Goal: Communication & Community: Answer question/provide support

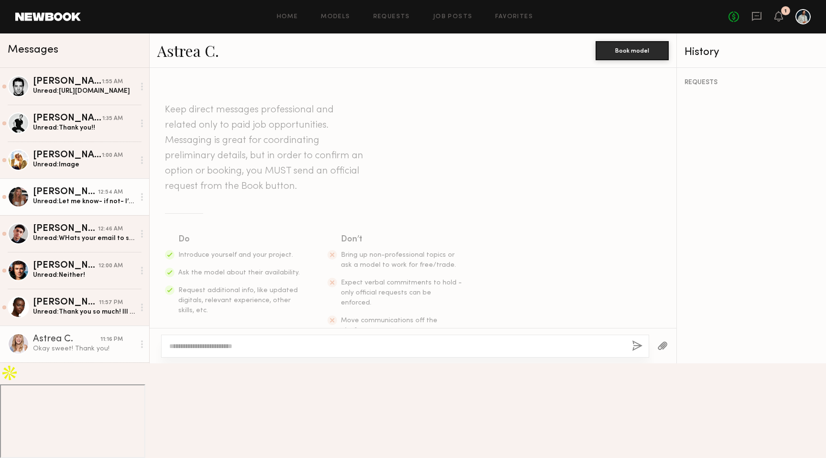
scroll to position [1088, 0]
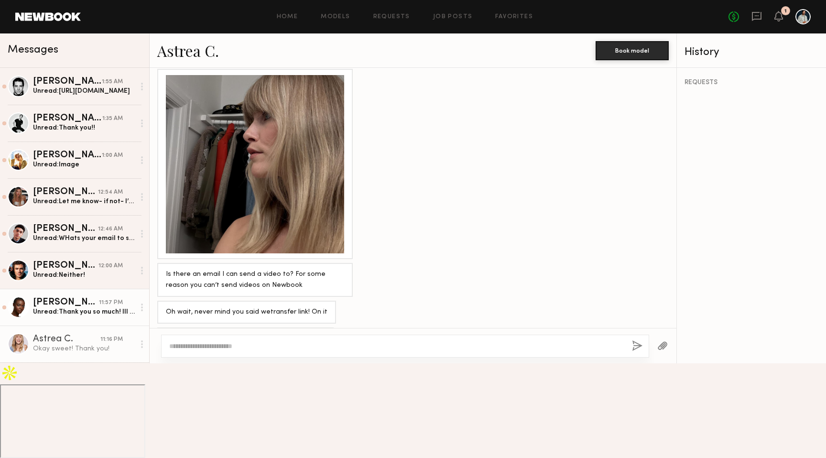
click at [86, 304] on div "[PERSON_NAME]" at bounding box center [66, 303] width 66 height 10
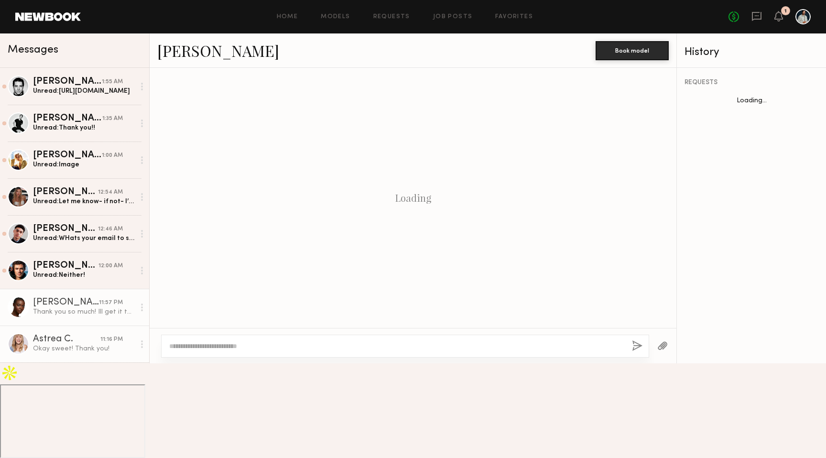
scroll to position [862, 0]
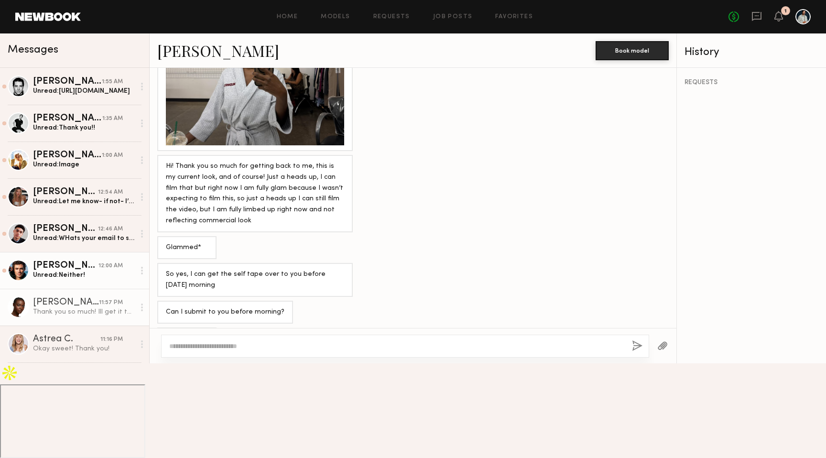
click at [98, 273] on div "Unread: Neither!" at bounding box center [84, 275] width 102 height 9
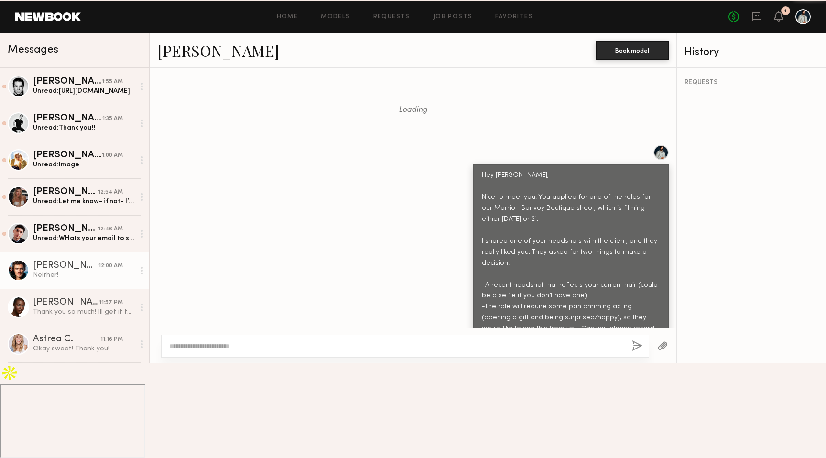
scroll to position [1296, 0]
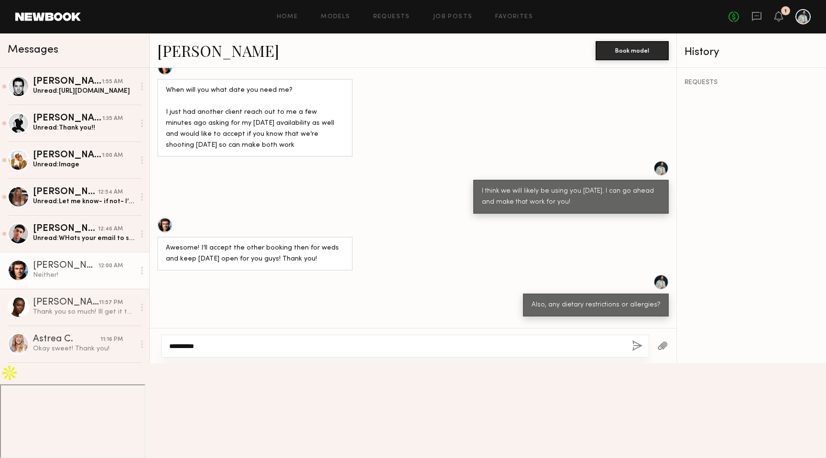
type textarea "**********"
click at [634, 352] on button "button" at bounding box center [637, 346] width 11 height 12
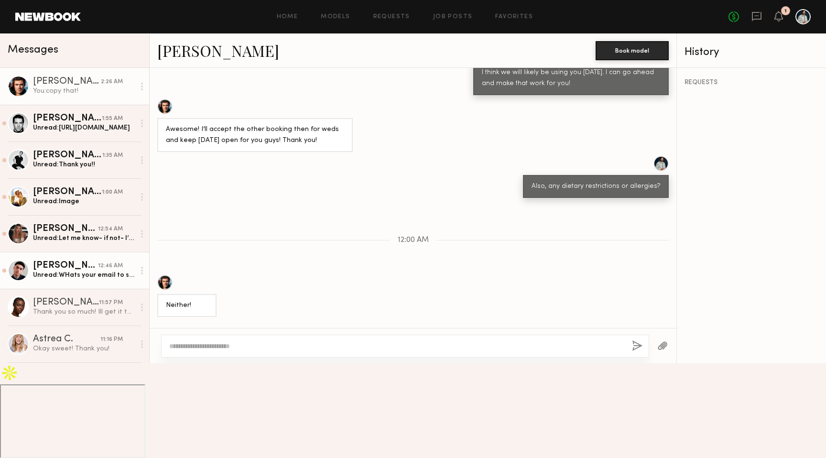
click at [72, 273] on div "Unread: WHats your email to send we transfer?" at bounding box center [84, 275] width 102 height 9
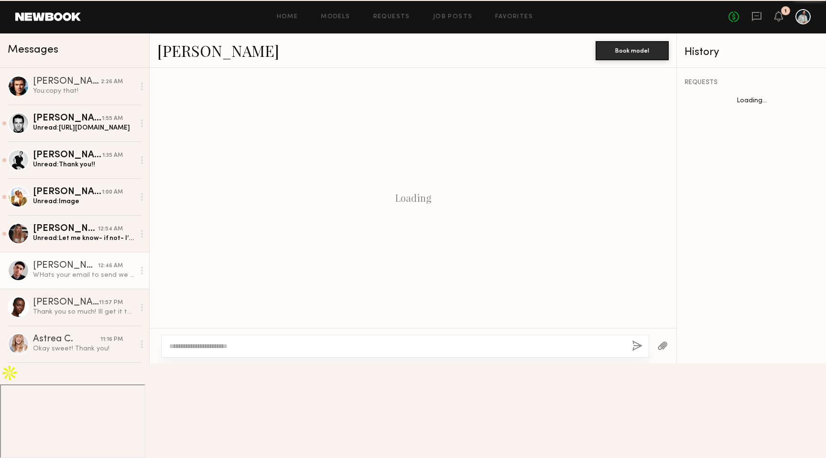
scroll to position [568, 0]
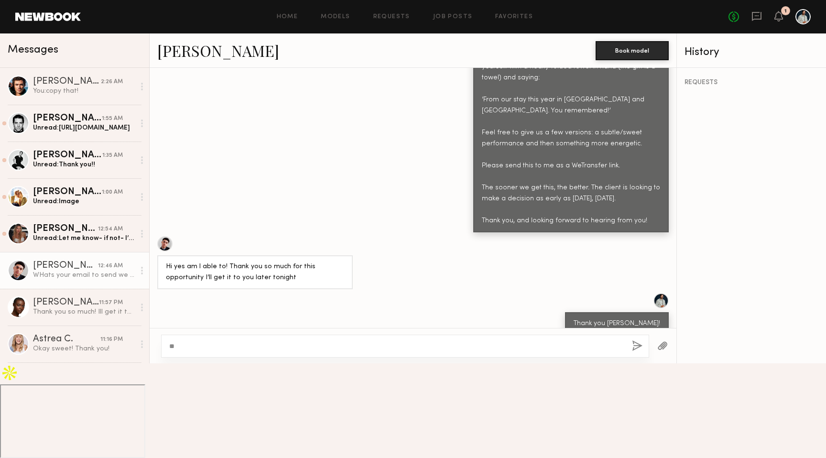
type textarea "*"
type textarea "**********"
click at [636, 352] on button "button" at bounding box center [637, 346] width 11 height 12
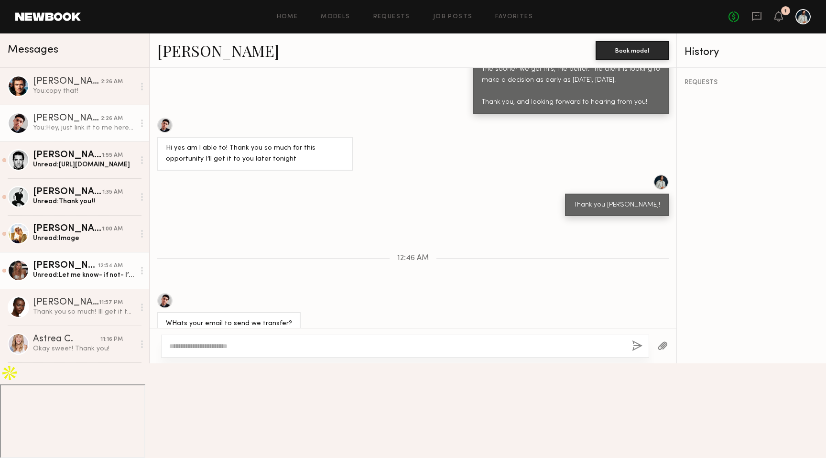
click at [73, 265] on div "[PERSON_NAME]" at bounding box center [65, 266] width 65 height 10
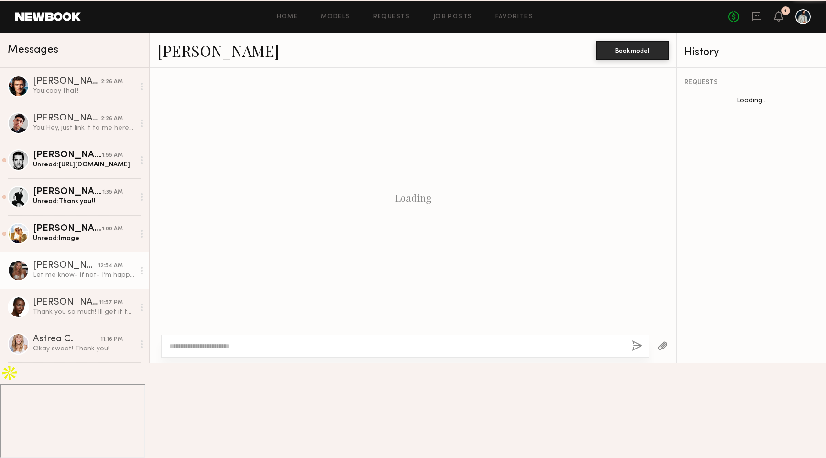
scroll to position [544, 0]
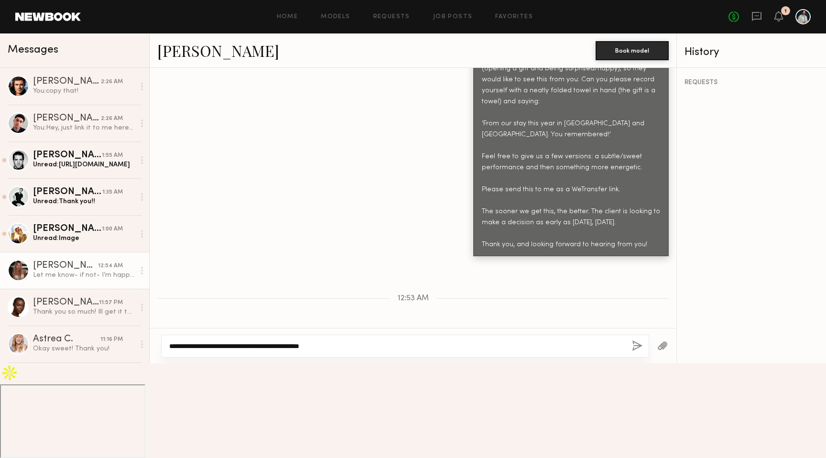
type textarea "**********"
click at [637, 358] on div "**********" at bounding box center [405, 346] width 488 height 23
click at [637, 352] on button "button" at bounding box center [637, 346] width 11 height 12
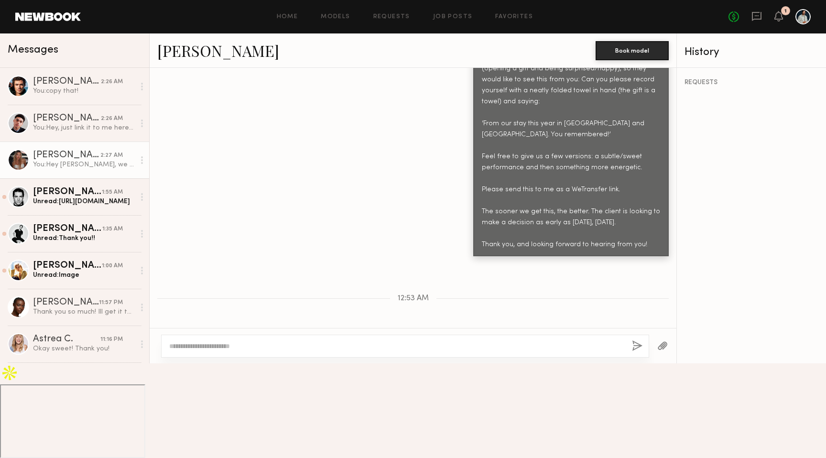
scroll to position [643, 0]
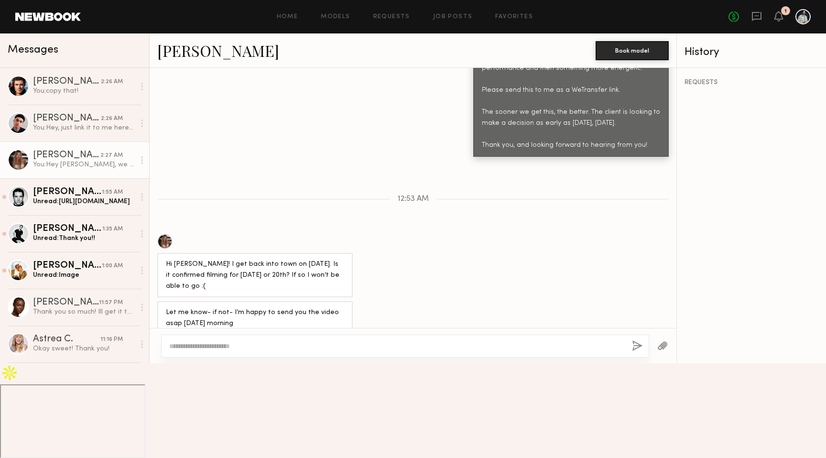
click at [166, 234] on div at bounding box center [164, 241] width 15 height 15
click at [98, 273] on div "Unread: Image" at bounding box center [84, 275] width 102 height 9
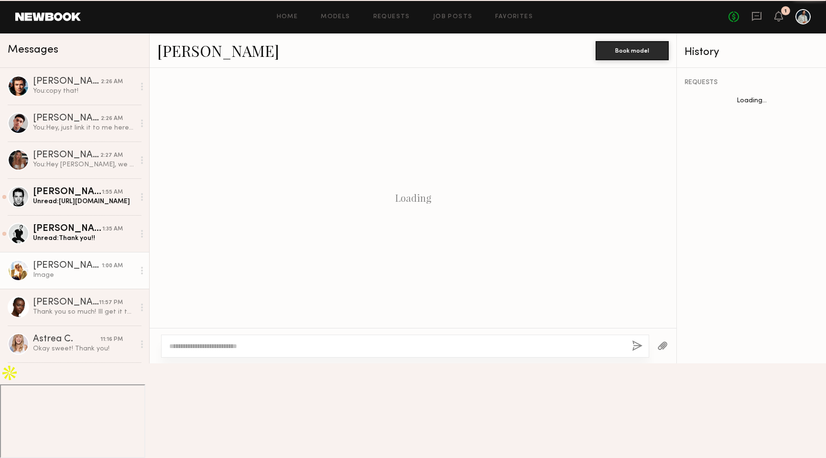
scroll to position [711, 0]
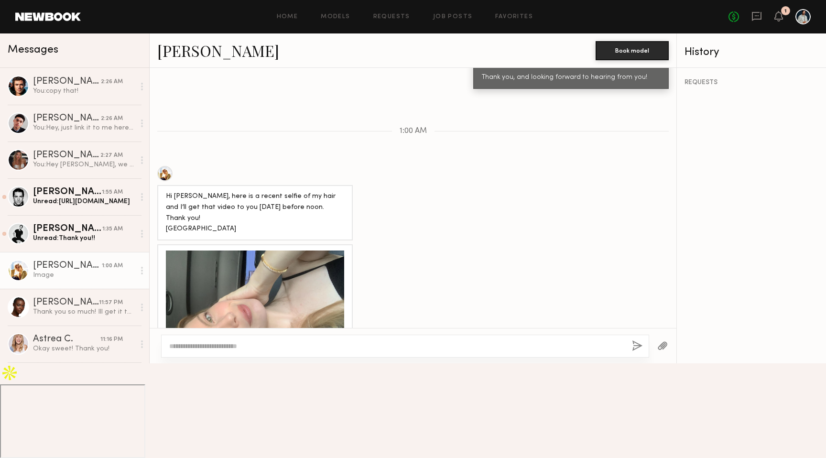
click at [247, 351] on textarea at bounding box center [396, 346] width 455 height 10
type textarea "**********"
click at [637, 352] on button "button" at bounding box center [637, 346] width 11 height 12
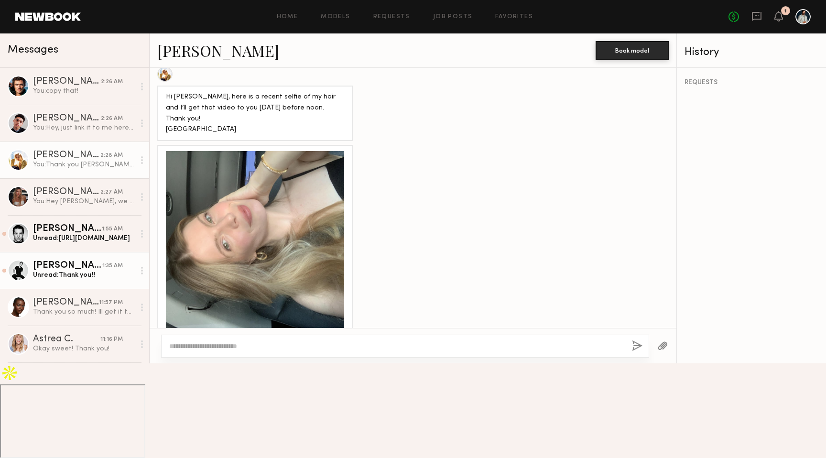
click at [97, 282] on link "[PERSON_NAME] 1:35 AM Unread: Thank you!!" at bounding box center [74, 270] width 149 height 37
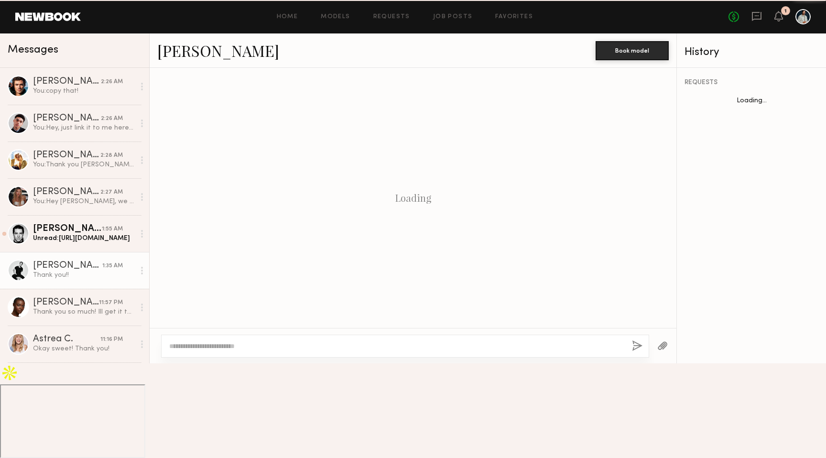
scroll to position [638, 0]
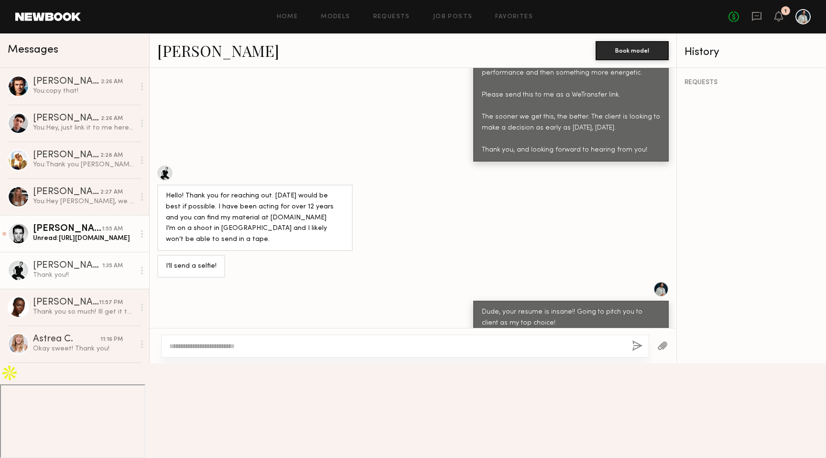
click at [75, 239] on div "Unread: [URL][DOMAIN_NAME]" at bounding box center [84, 238] width 102 height 9
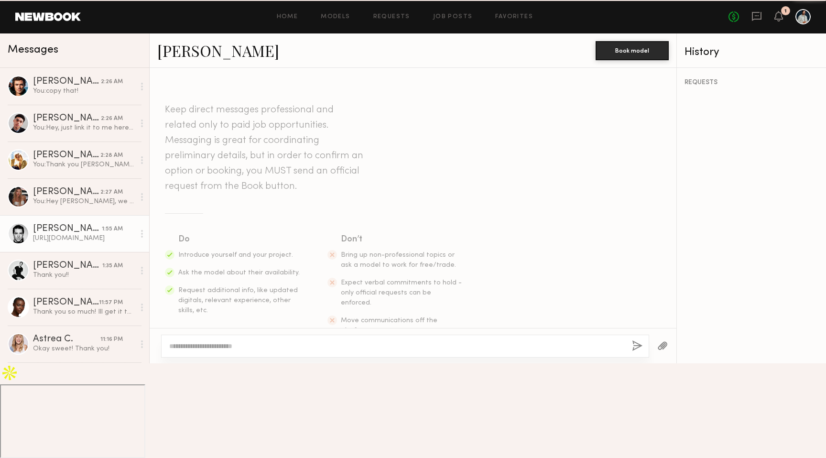
scroll to position [1015, 0]
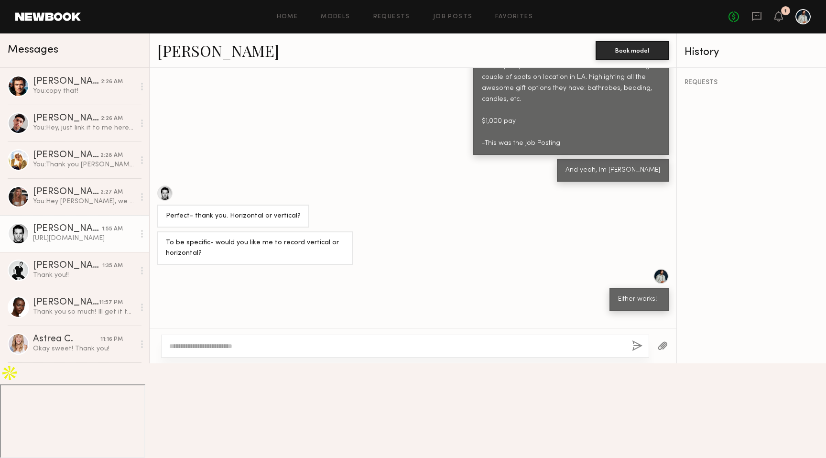
click at [201, 440] on div "[URL][DOMAIN_NAME]" at bounding box center [202, 445] width 72 height 11
copy div "[URL][DOMAIN_NAME]"
click at [226, 351] on textarea at bounding box center [396, 346] width 455 height 10
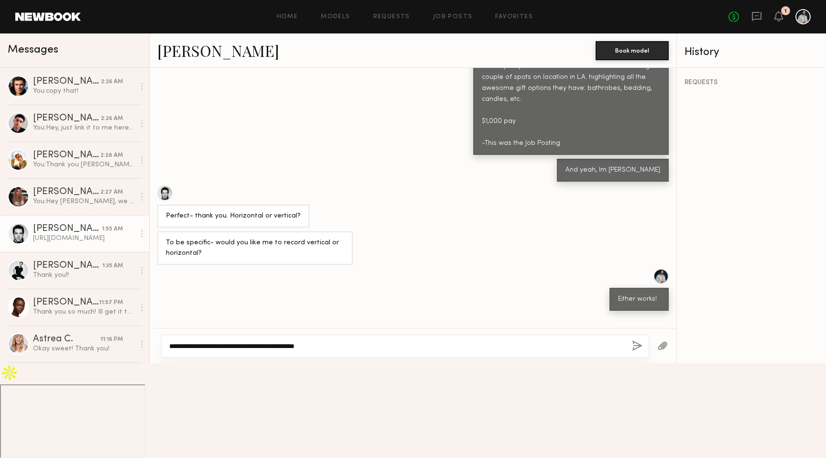
type textarea "**********"
click at [638, 352] on button "button" at bounding box center [637, 346] width 11 height 12
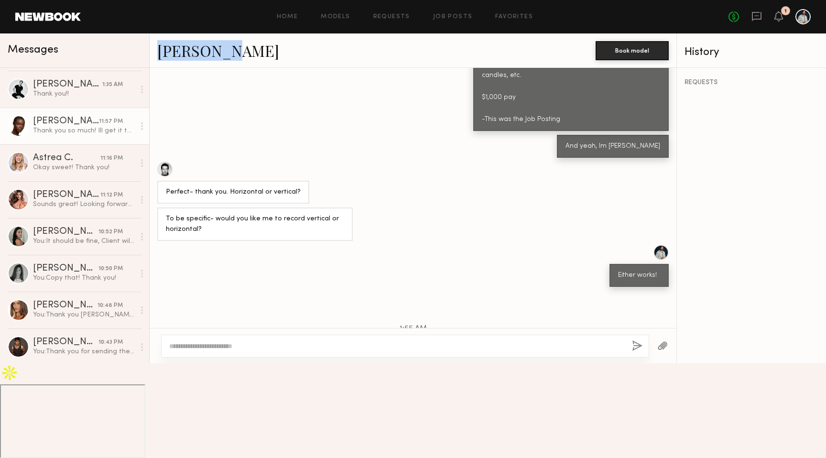
scroll to position [0, 0]
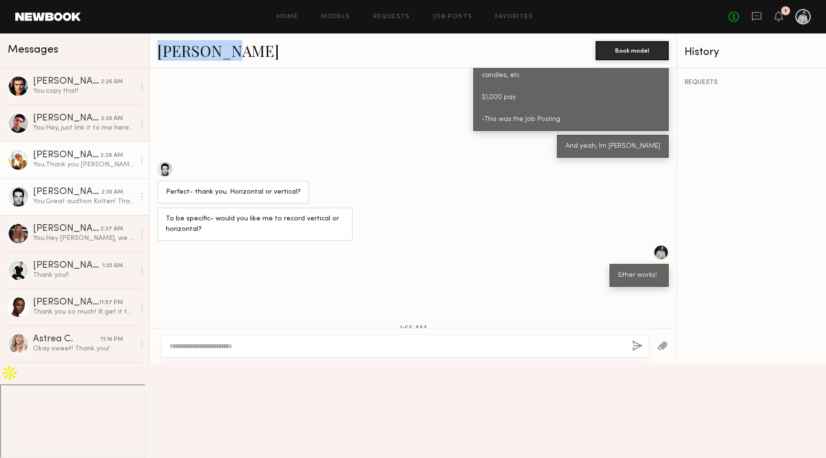
click at [96, 157] on div "[PERSON_NAME]" at bounding box center [66, 156] width 67 height 10
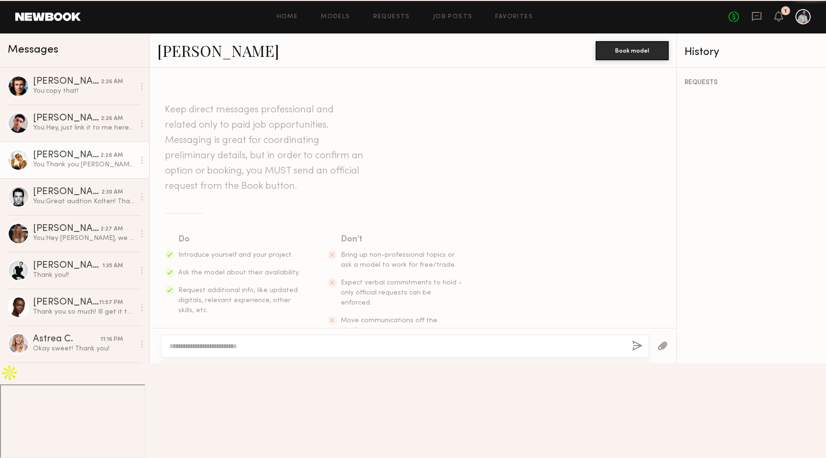
scroll to position [738, 0]
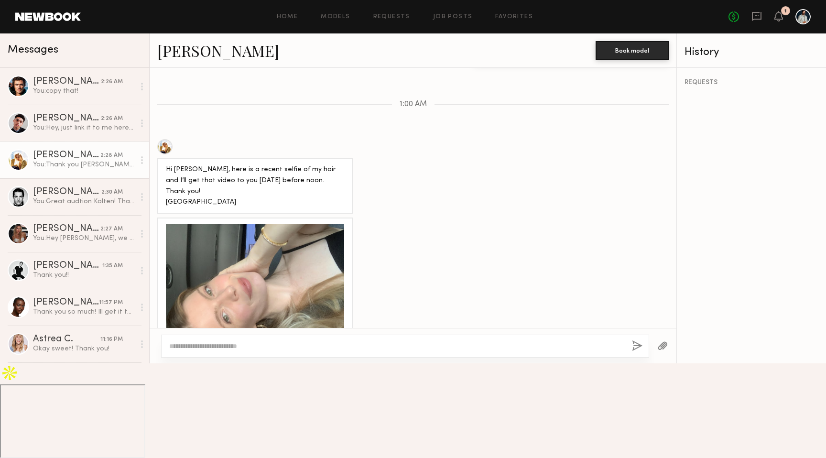
click at [279, 318] on div at bounding box center [255, 313] width 178 height 178
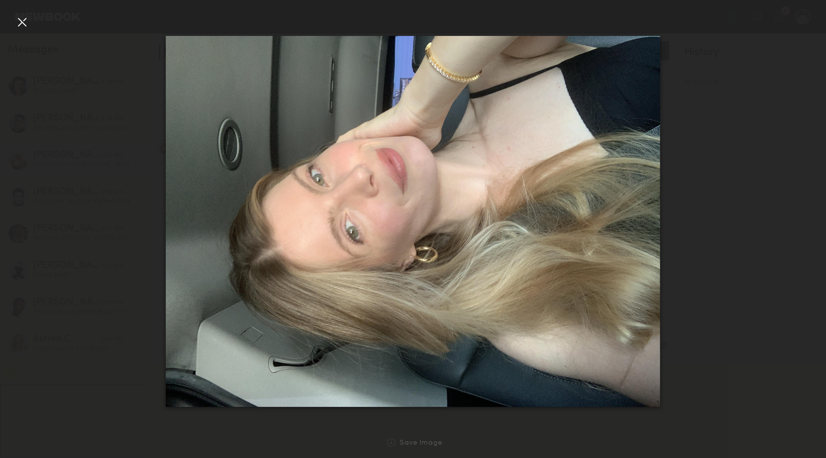
click at [129, 168] on div at bounding box center [413, 221] width 826 height 412
click at [18, 23] on div at bounding box center [21, 21] width 15 height 15
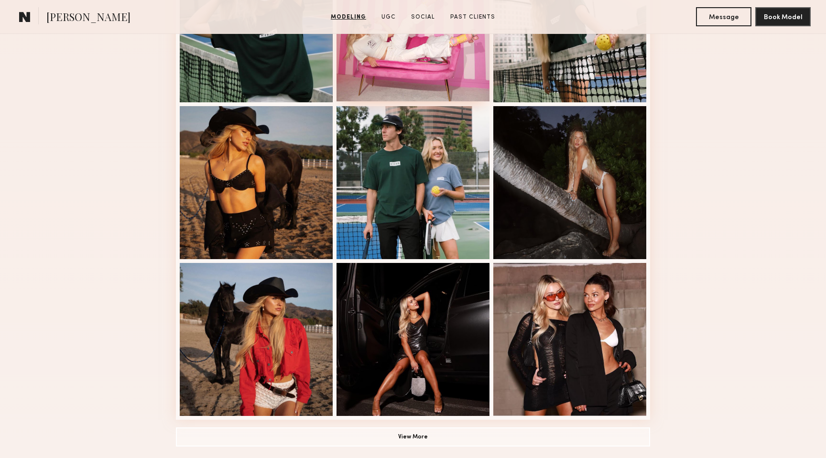
scroll to position [497, 0]
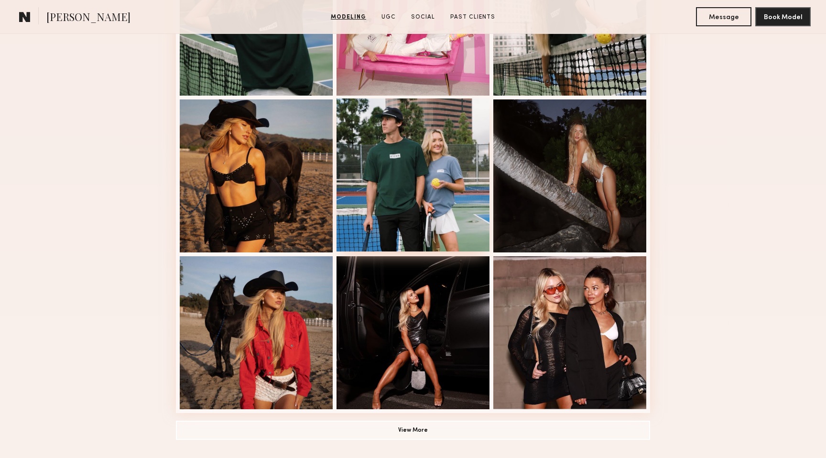
click at [406, 154] on div at bounding box center [413, 175] width 153 height 153
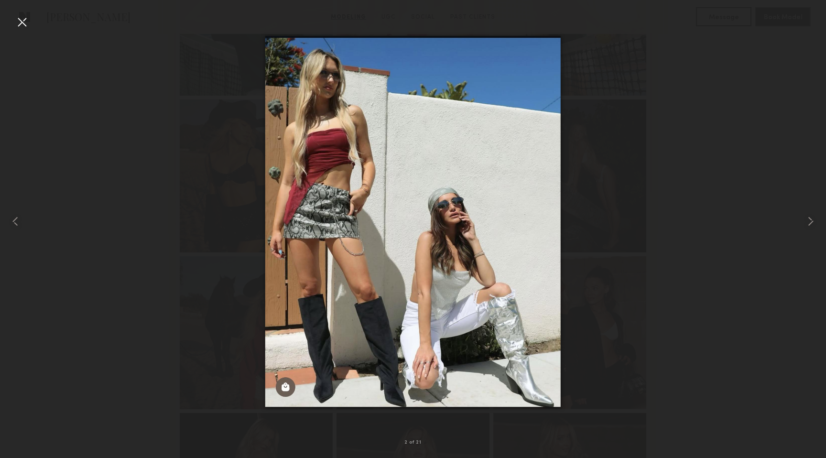
click at [102, 69] on div at bounding box center [413, 221] width 826 height 412
click at [11, 15] on div at bounding box center [16, 221] width 33 height 412
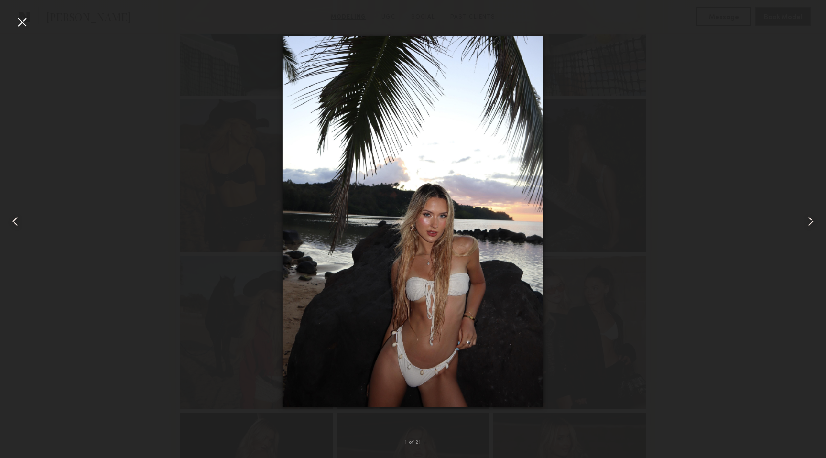
click at [20, 22] on div at bounding box center [21, 21] width 15 height 15
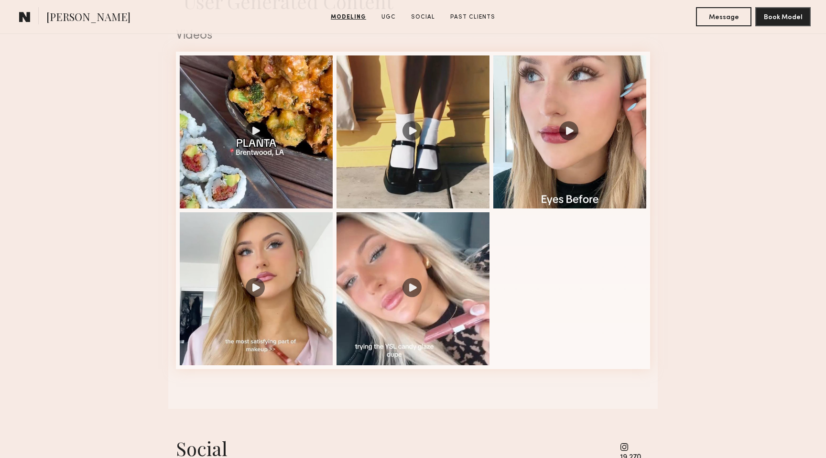
scroll to position [1436, 0]
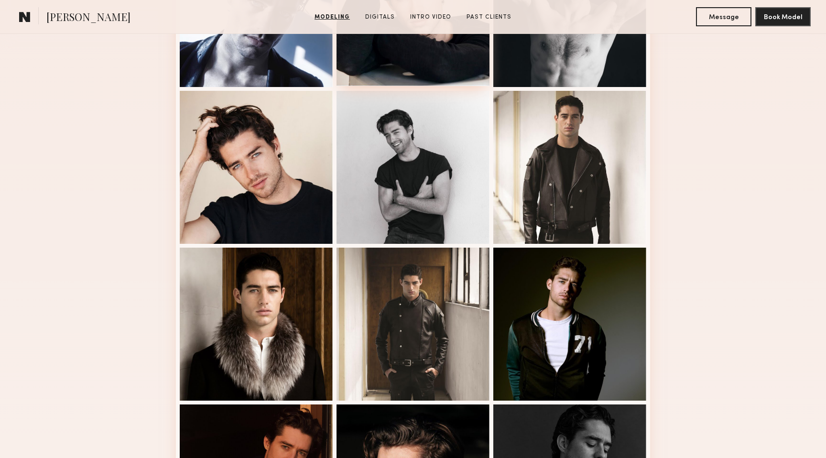
scroll to position [352, 0]
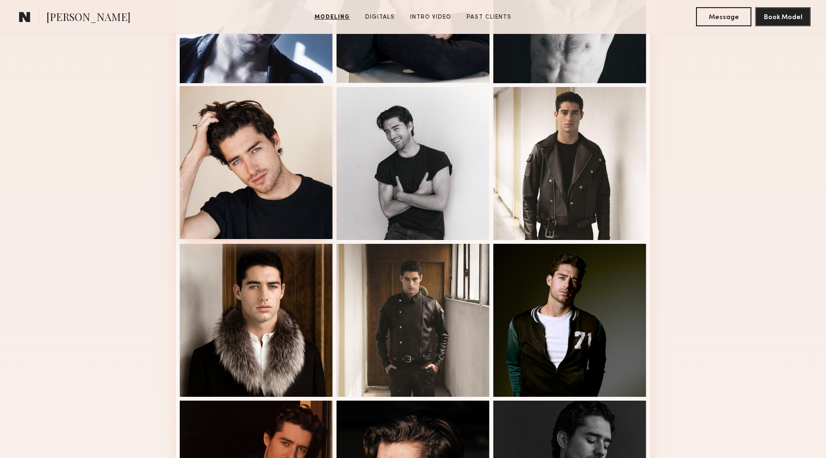
click at [277, 168] on div at bounding box center [256, 162] width 153 height 153
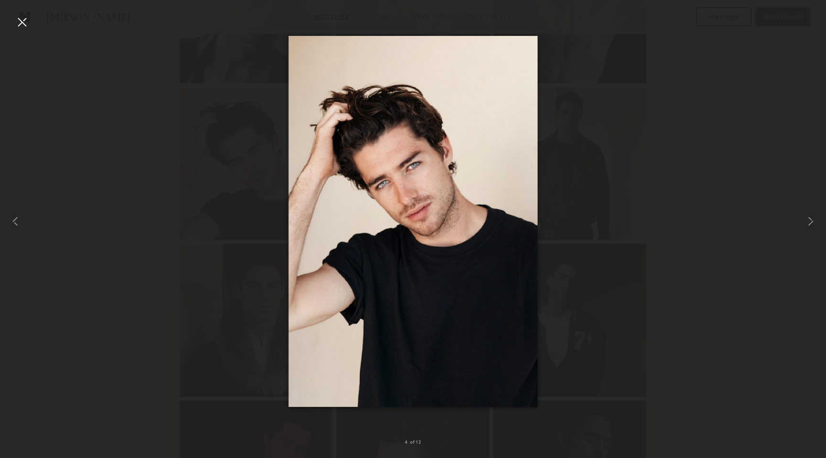
click at [274, 15] on nb-gallery-light "4 of 12" at bounding box center [413, 229] width 826 height 458
click at [28, 23] on div at bounding box center [21, 21] width 15 height 15
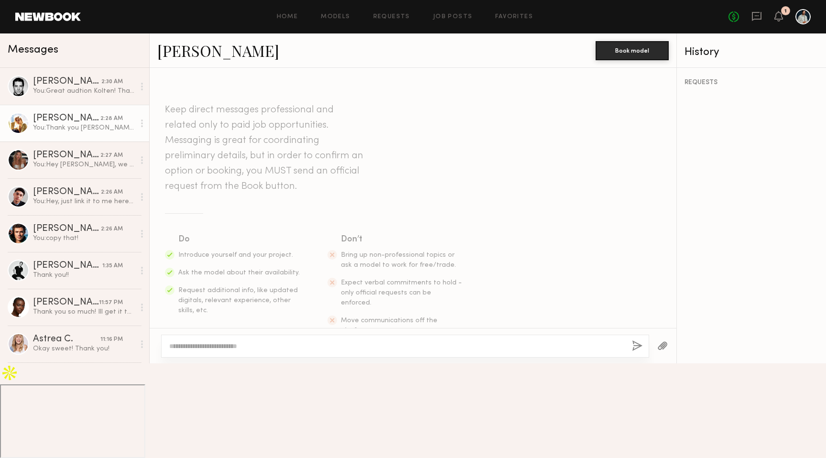
scroll to position [738, 0]
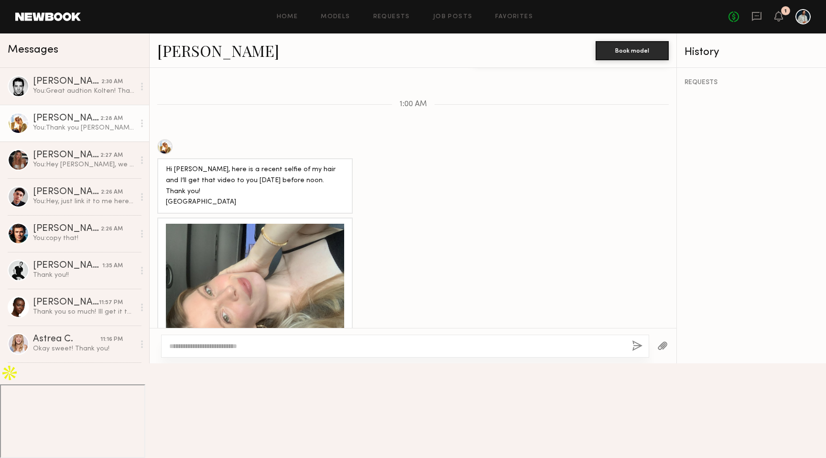
click at [33, 15] on link at bounding box center [48, 16] width 66 height 9
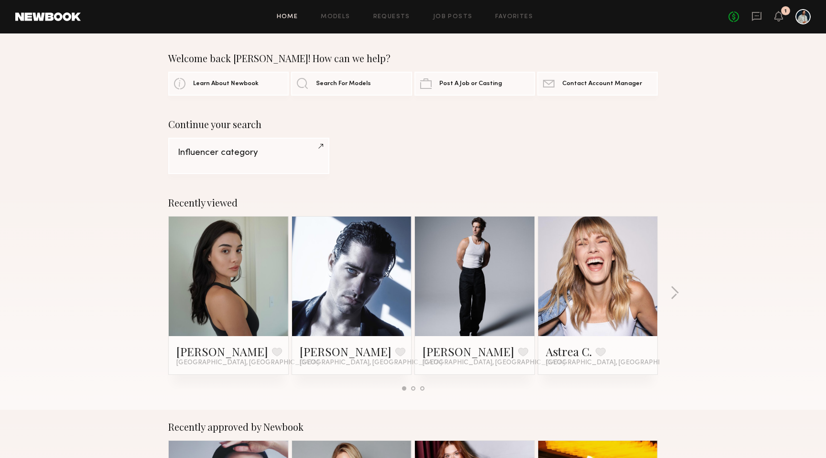
click at [784, 15] on div "No fees up to $5,000 1" at bounding box center [770, 16] width 82 height 15
click at [780, 17] on icon at bounding box center [779, 15] width 8 height 7
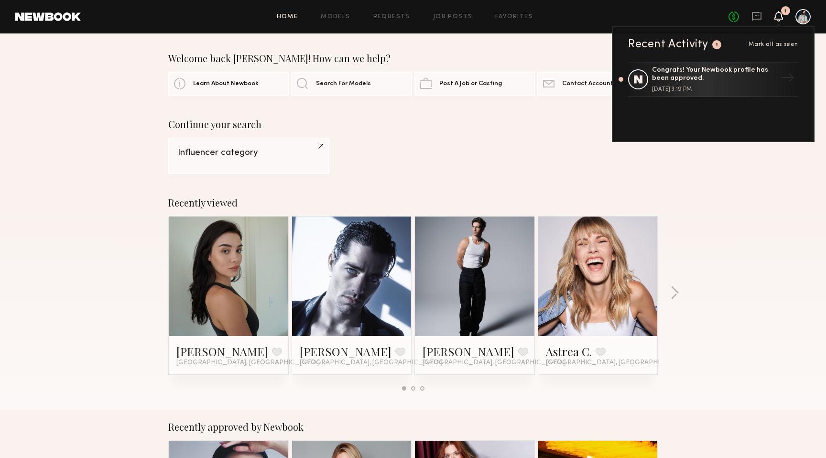
click at [533, 140] on div "Influencer category" at bounding box center [413, 156] width 490 height 36
